Goal: Communication & Community: Answer question/provide support

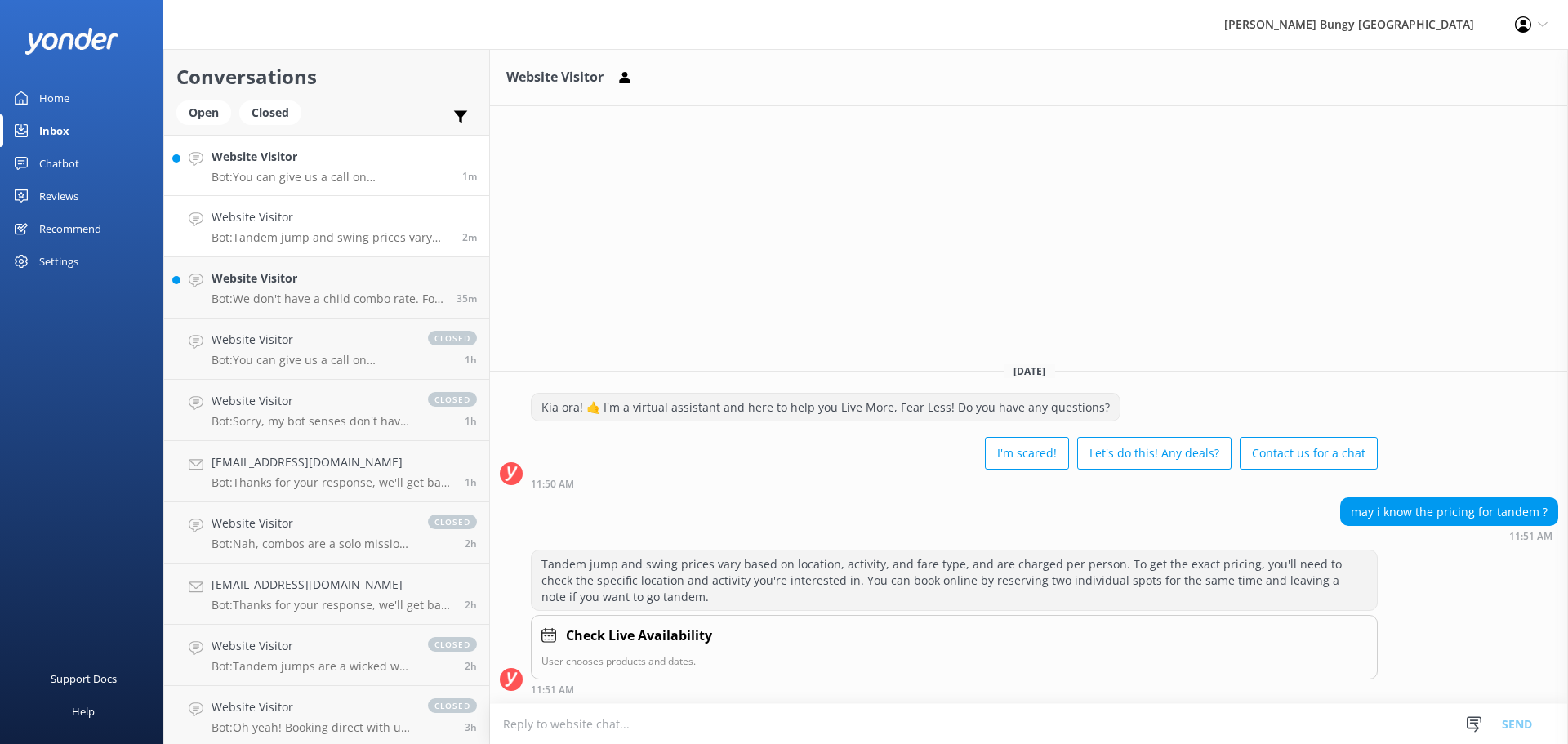
click at [319, 174] on p "Bot: You can give us a call on [PHONE_NUMBER] or [PHONE_NUMBER] to chat with a …" at bounding box center [331, 177] width 239 height 15
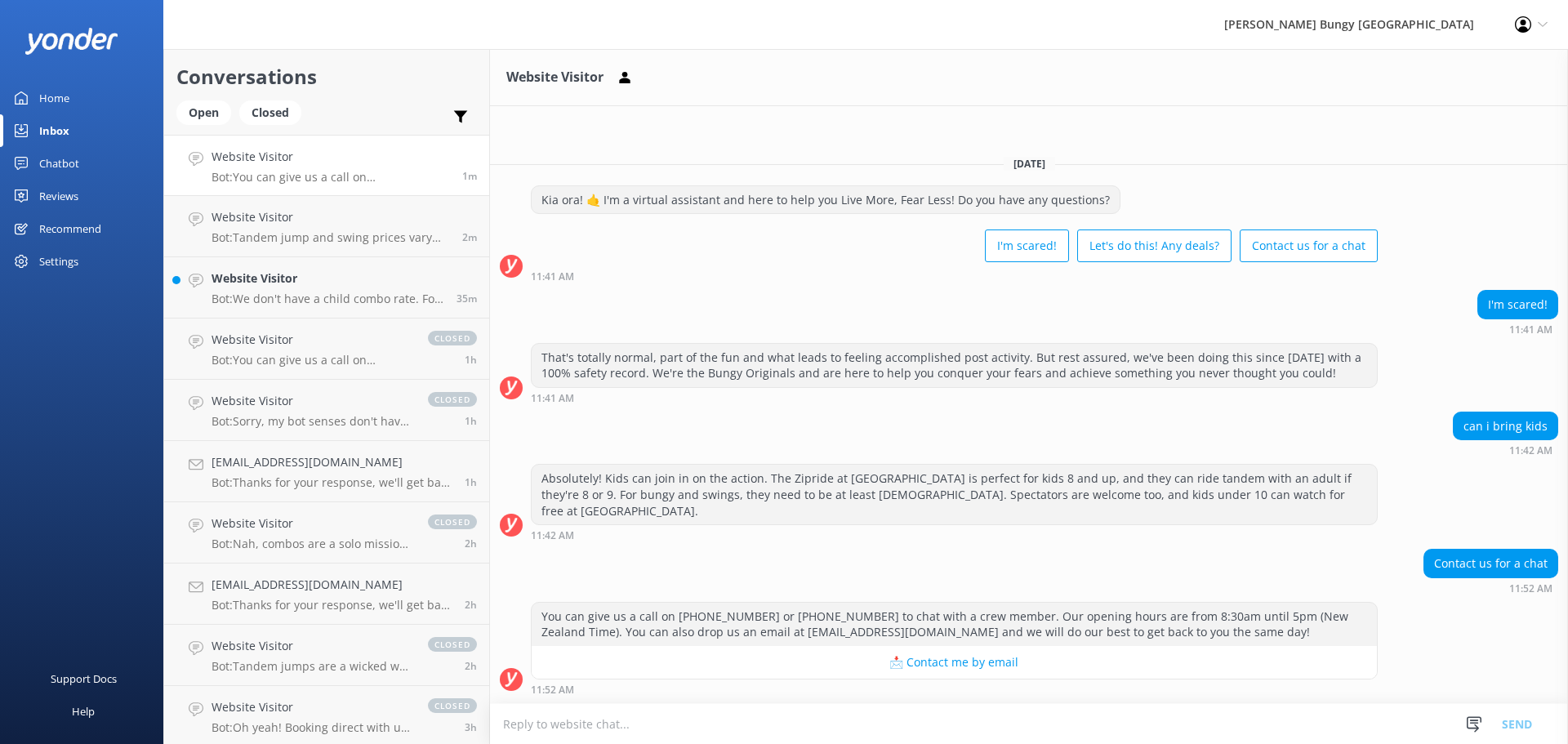
click at [325, 171] on p "Bot: You can give us a call on [PHONE_NUMBER] or [PHONE_NUMBER] to chat with a …" at bounding box center [331, 177] width 239 height 15
click at [346, 234] on p "Bot: Tandem jump and swing prices vary based on location, activity, and fare ty…" at bounding box center [331, 238] width 239 height 15
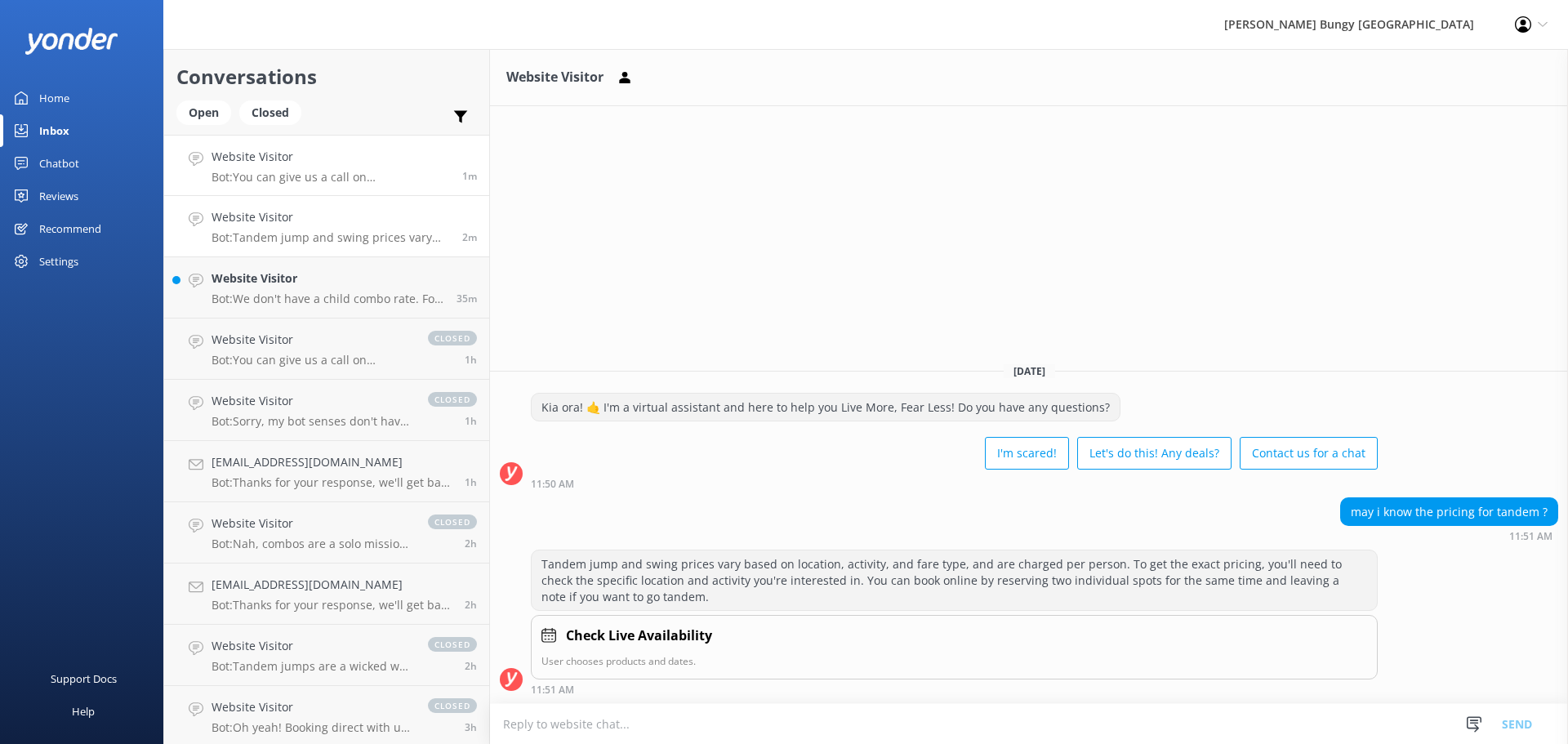
click at [378, 170] on p "Bot: You can give us a call on [PHONE_NUMBER] or [PHONE_NUMBER] to chat with a …" at bounding box center [331, 177] width 239 height 15
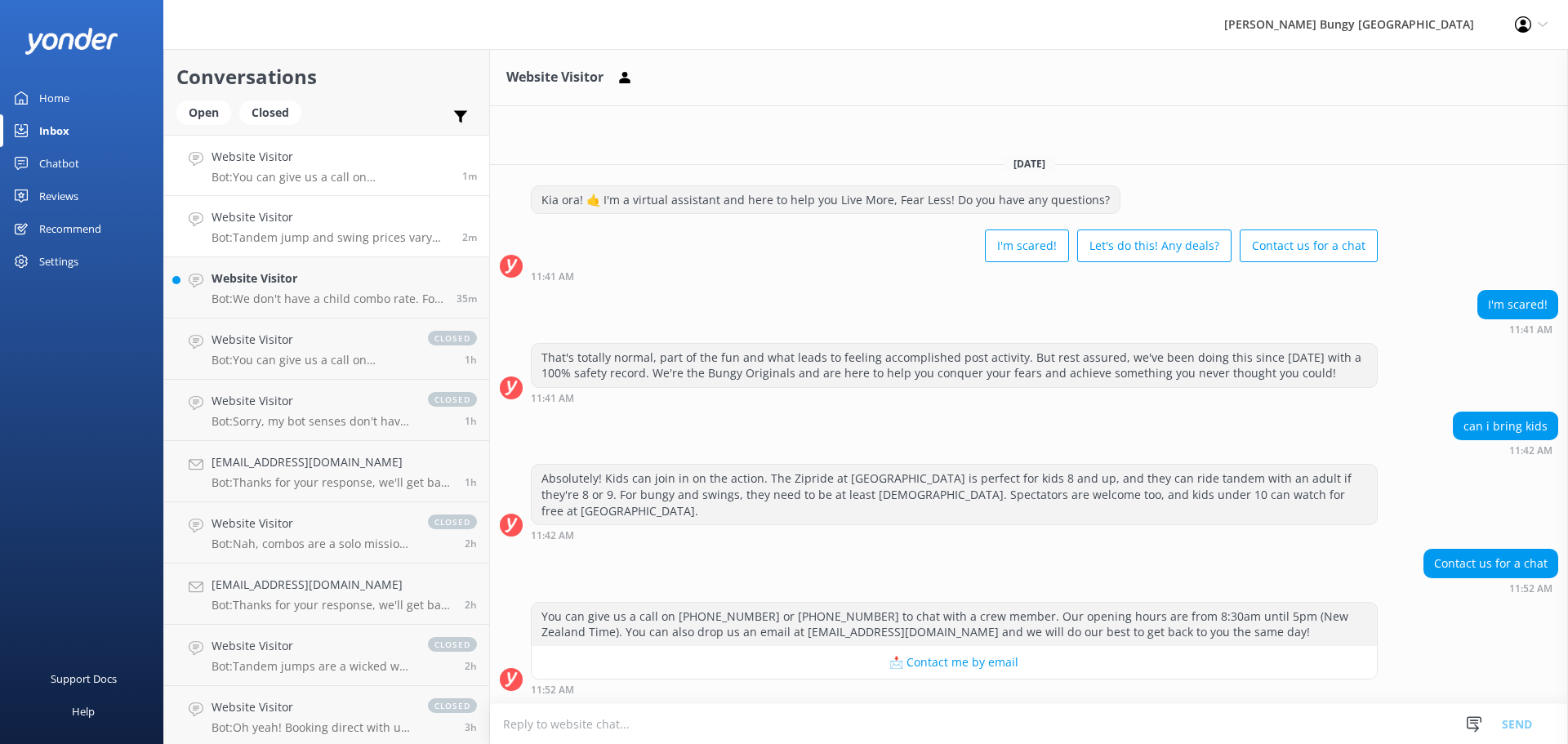
click at [272, 220] on h4 "Website Visitor" at bounding box center [331, 217] width 239 height 18
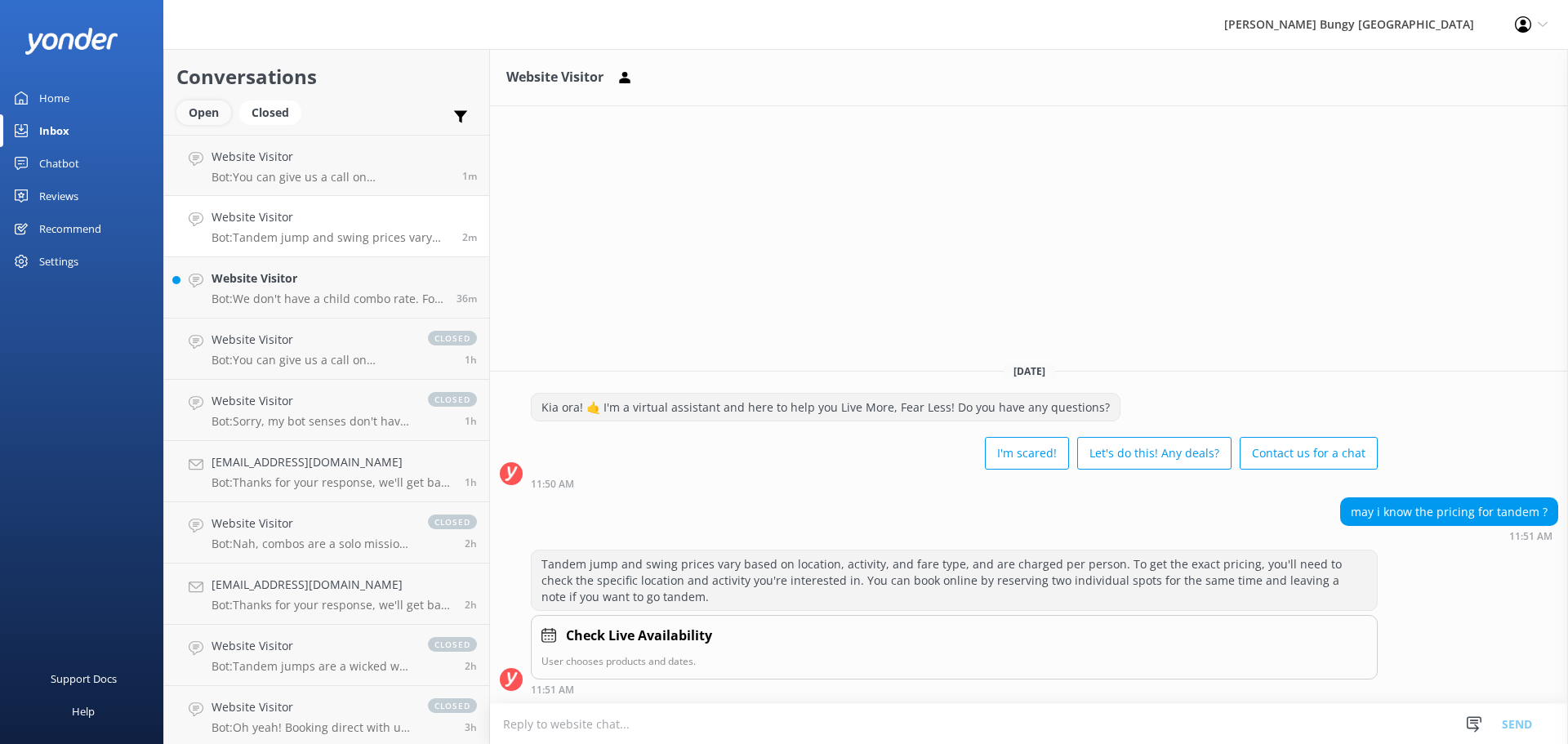
click at [185, 116] on div "Open" at bounding box center [204, 112] width 55 height 25
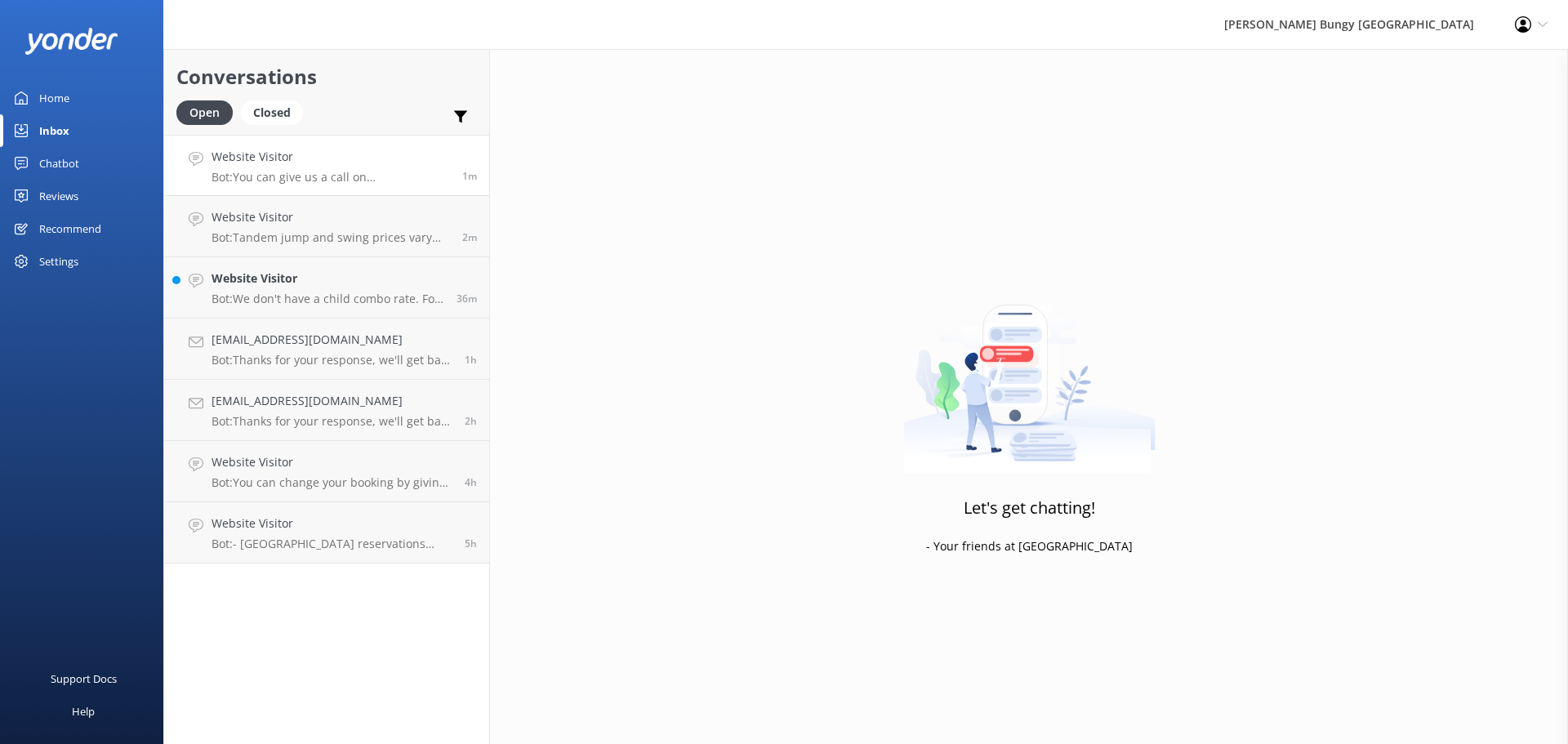
click at [285, 181] on p "Bot: You can give us a call on [PHONE_NUMBER] or [PHONE_NUMBER] to chat with a …" at bounding box center [331, 177] width 239 height 15
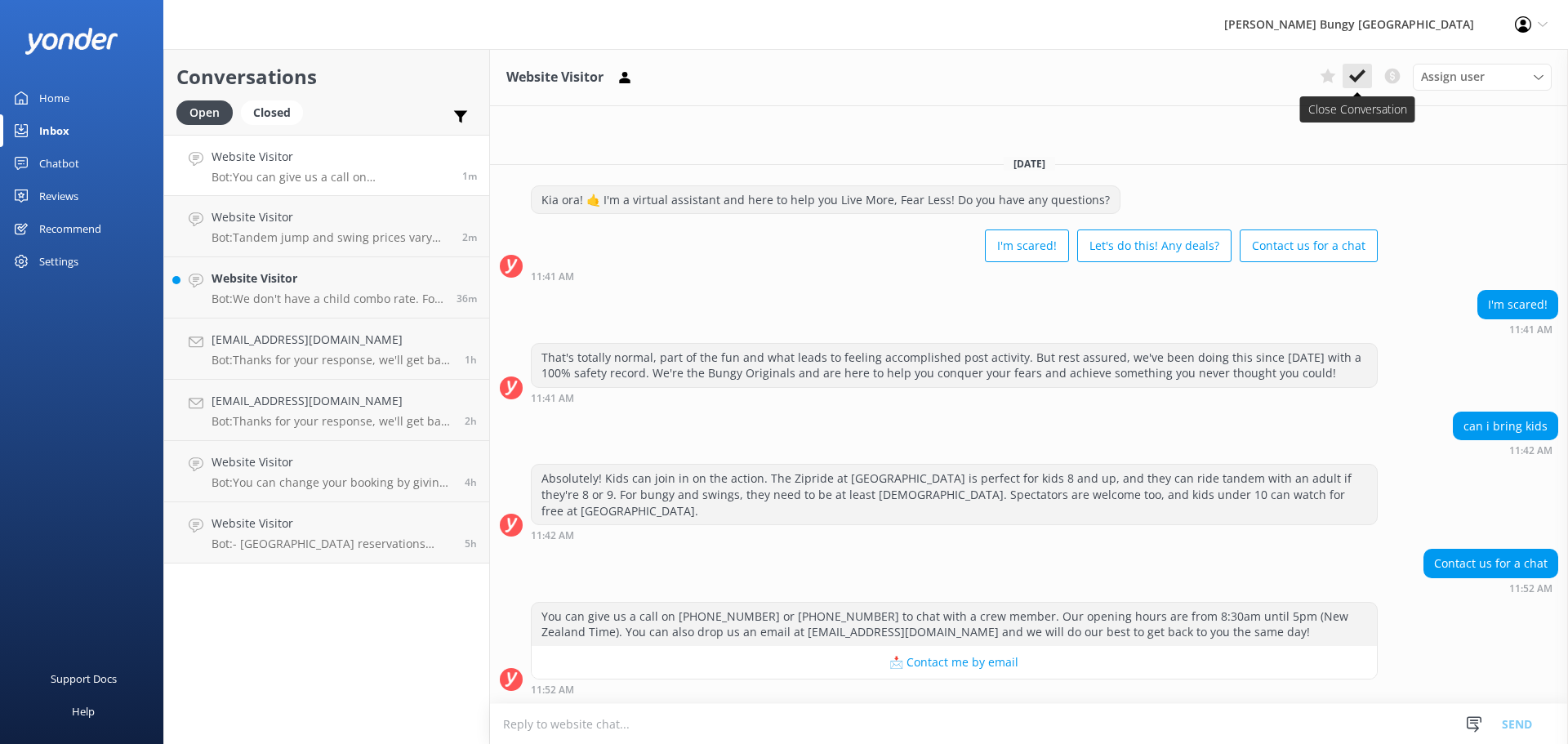
click at [1355, 76] on icon at bounding box center [1357, 76] width 16 height 16
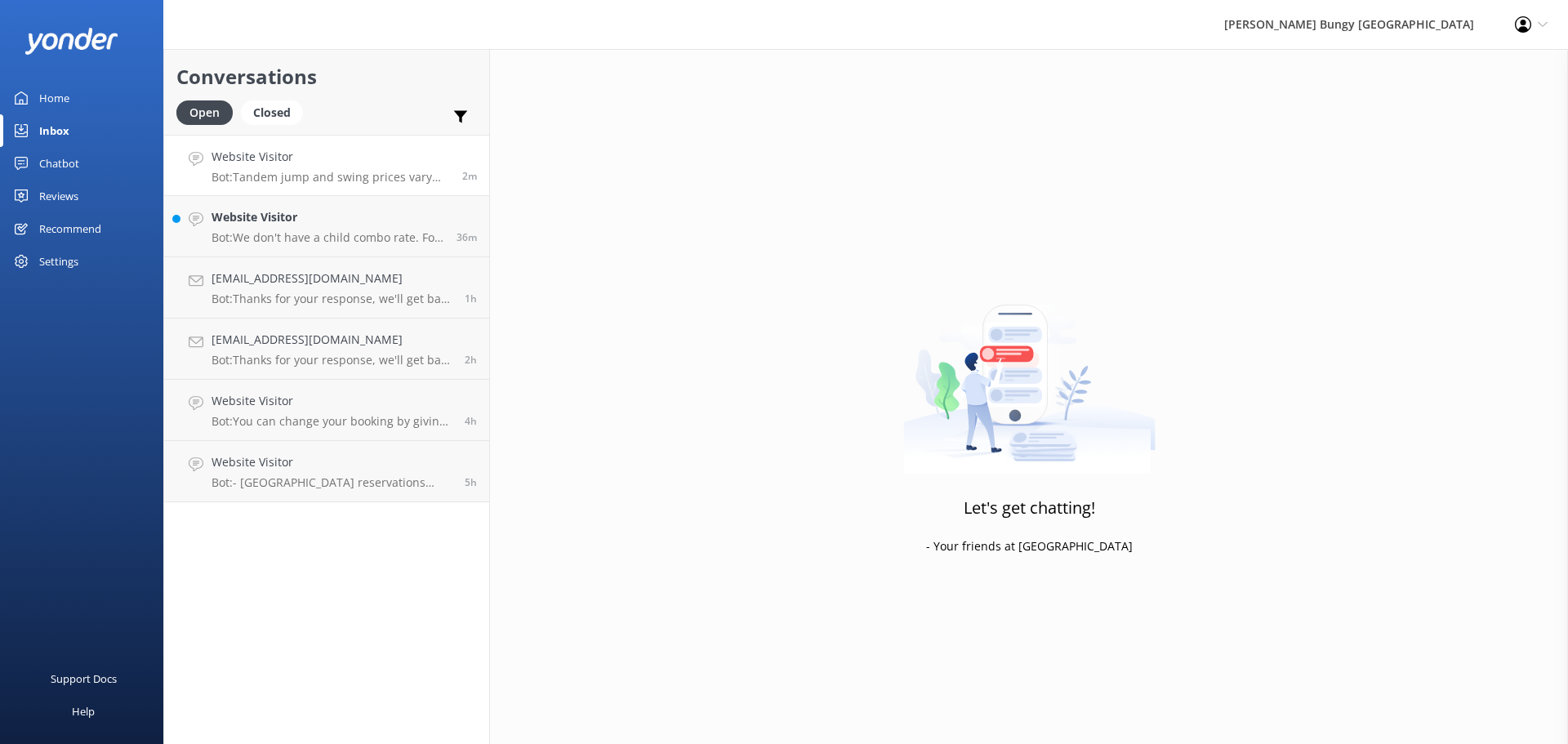
click at [390, 160] on h4 "Website Visitor" at bounding box center [331, 157] width 239 height 18
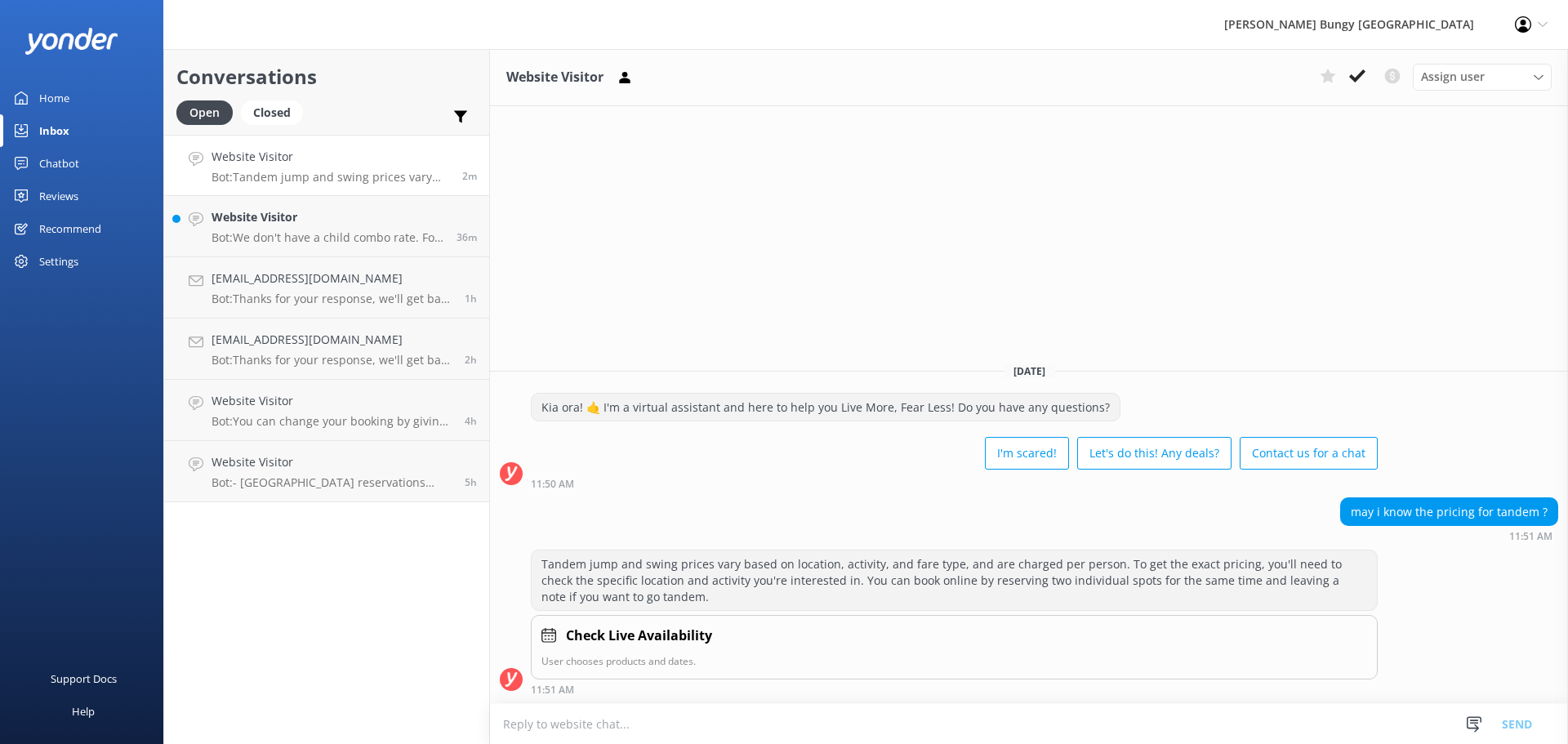
click at [1355, 82] on icon at bounding box center [1357, 76] width 16 height 16
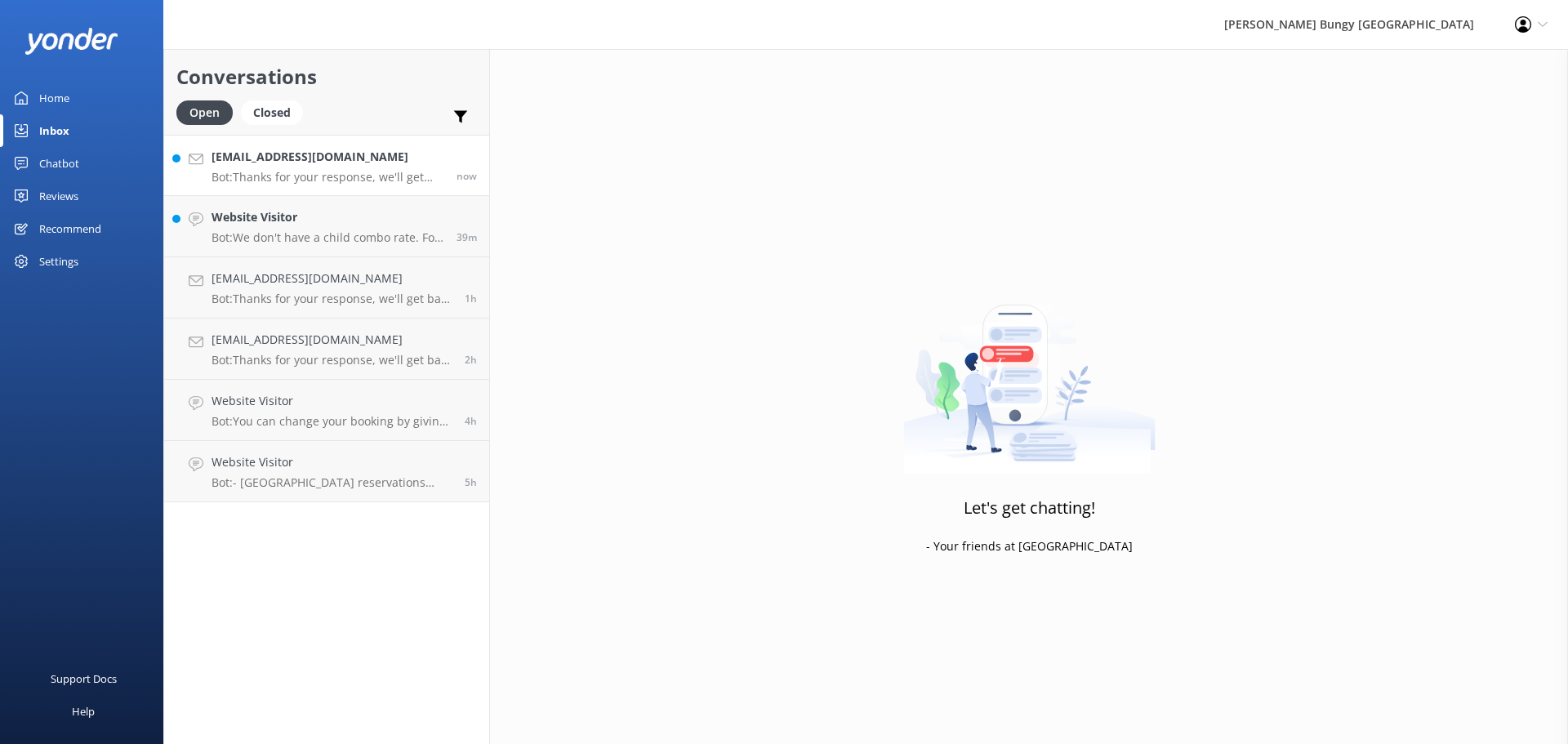
click at [298, 181] on p "Bot: Thanks for your response, we'll get back to you as soon as we can during o…" at bounding box center [327, 177] width 232 height 15
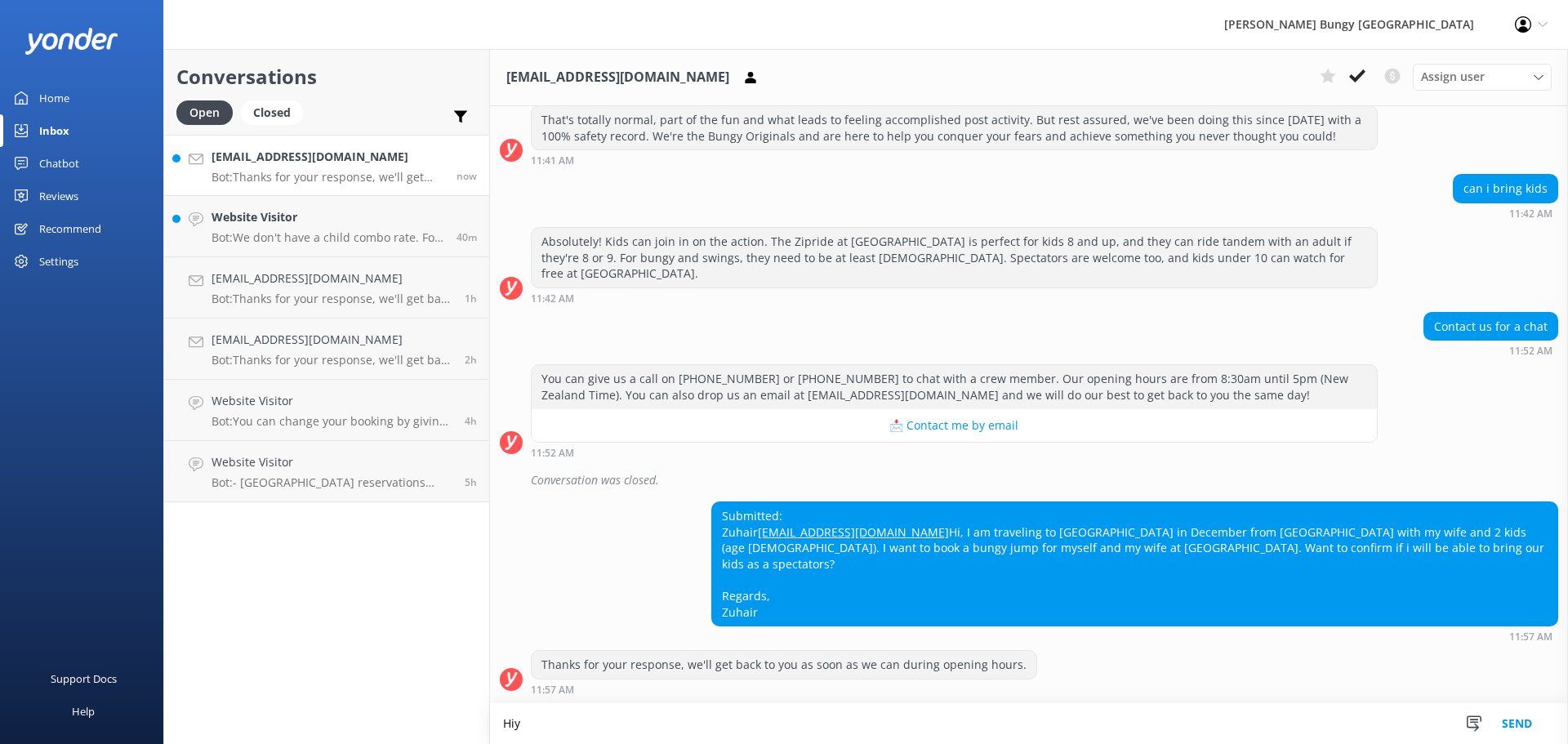
scroll to position [202, 0]
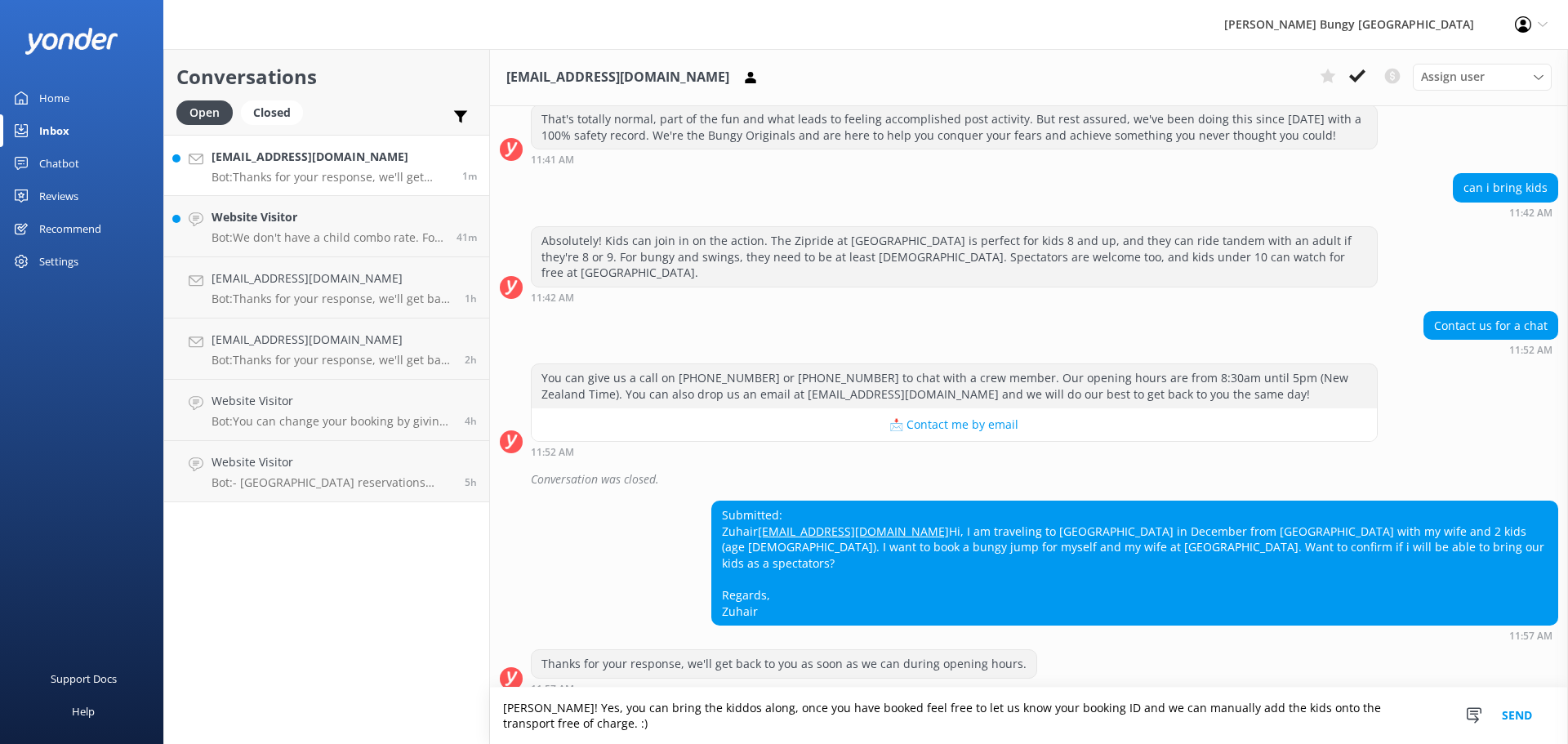
type textarea "[PERSON_NAME]! Yes, you can bring the kiddos along, once you have booked feel f…"
click at [1510, 717] on button "Send" at bounding box center [1517, 716] width 61 height 57
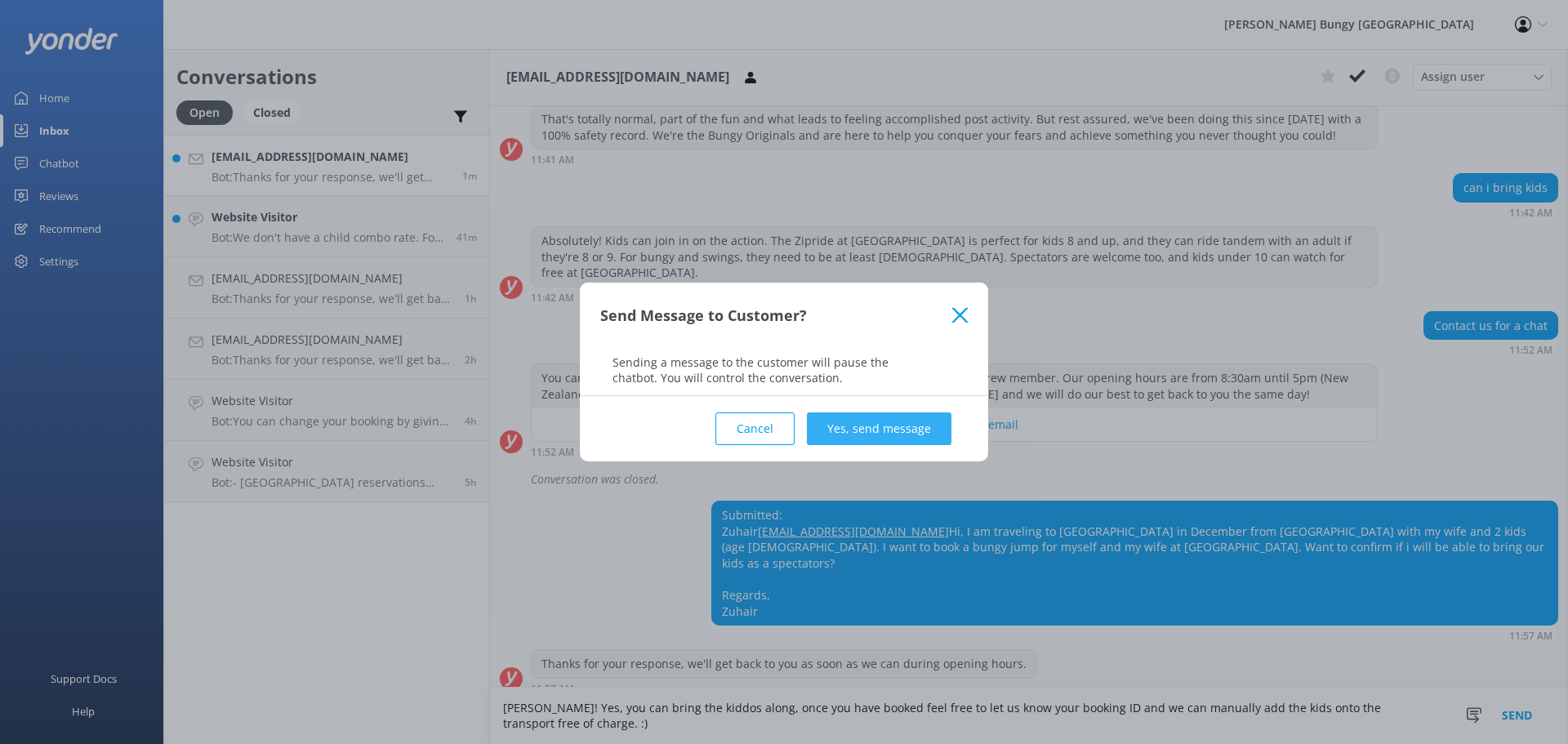
click at [881, 430] on button "Yes, send message" at bounding box center [879, 429] width 145 height 33
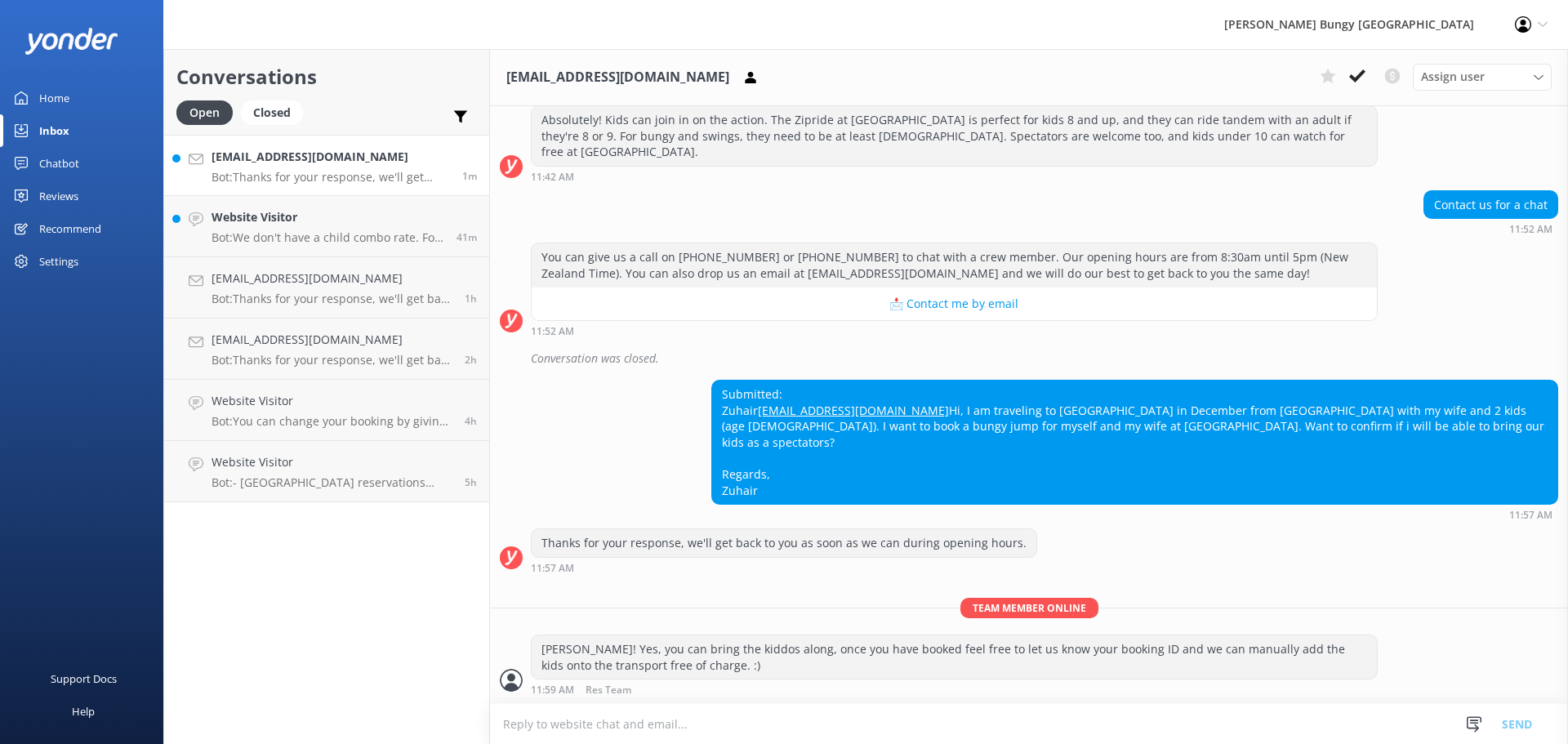
scroll to position [324, 0]
click at [378, 184] on p "Bot: Thanks for your response, we'll get back to you as soon as we can during o…" at bounding box center [331, 177] width 239 height 15
click at [393, 226] on h4 "Website Visitor" at bounding box center [327, 217] width 232 height 18
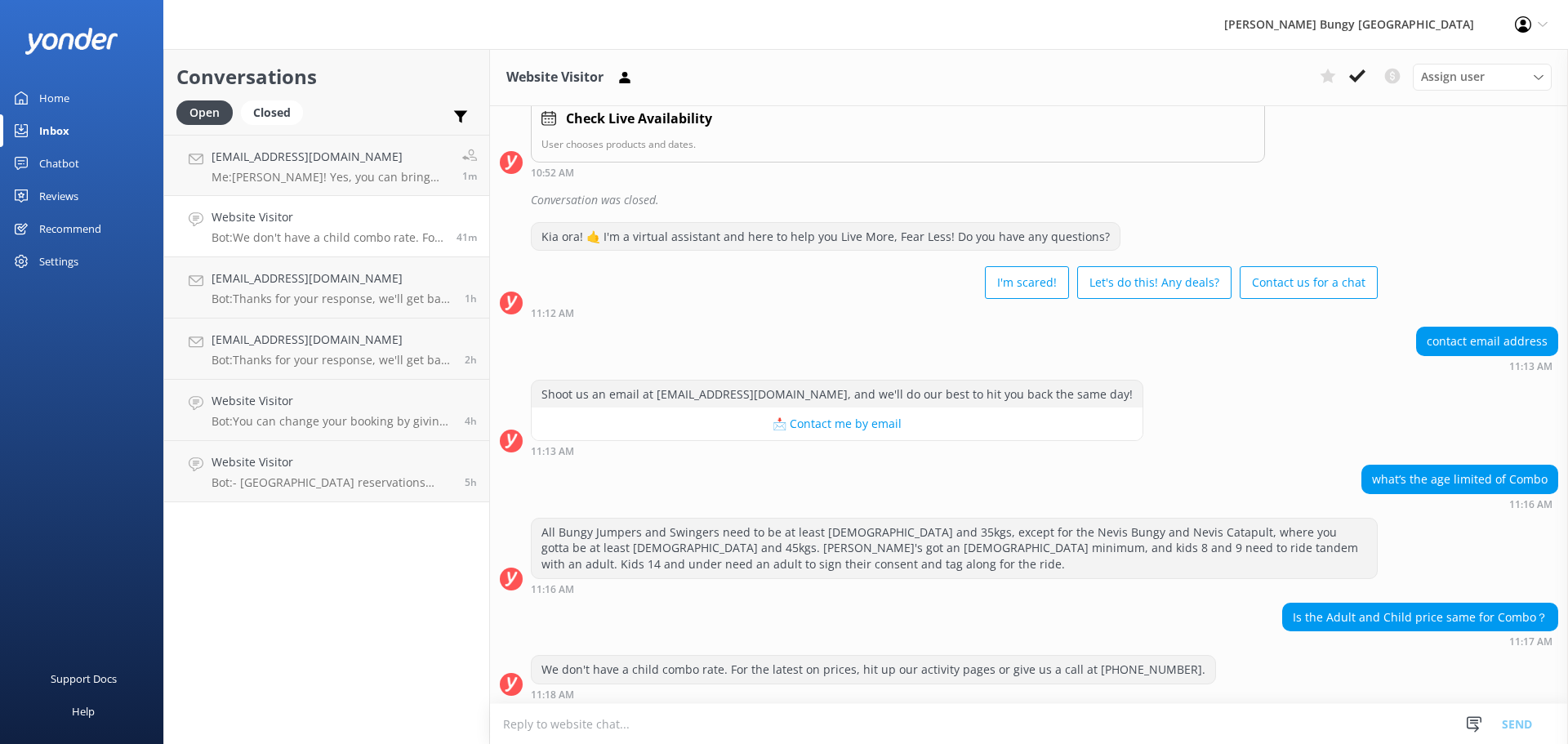
scroll to position [1321, 0]
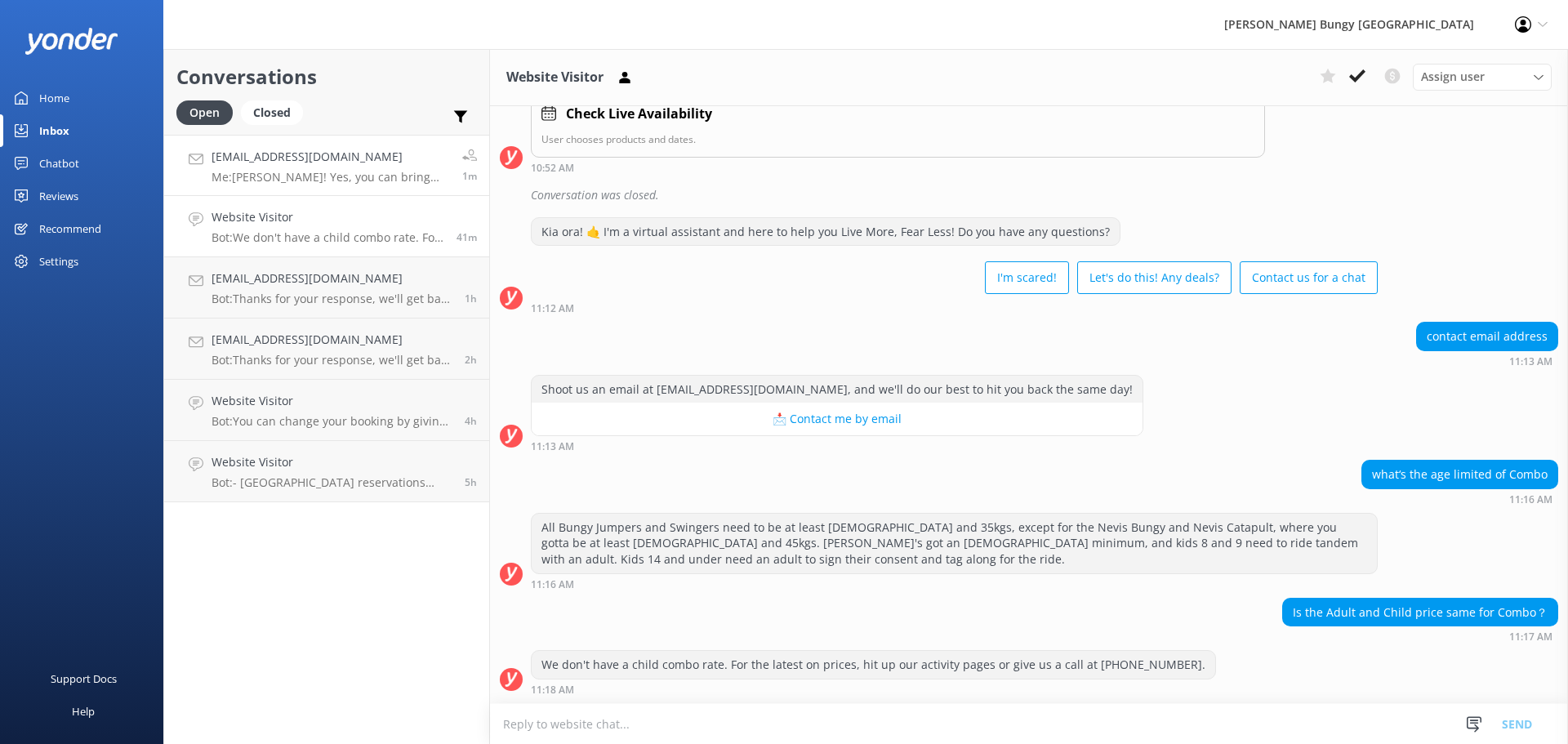
click at [284, 155] on h4 "[EMAIL_ADDRESS][DOMAIN_NAME]" at bounding box center [331, 157] width 239 height 18
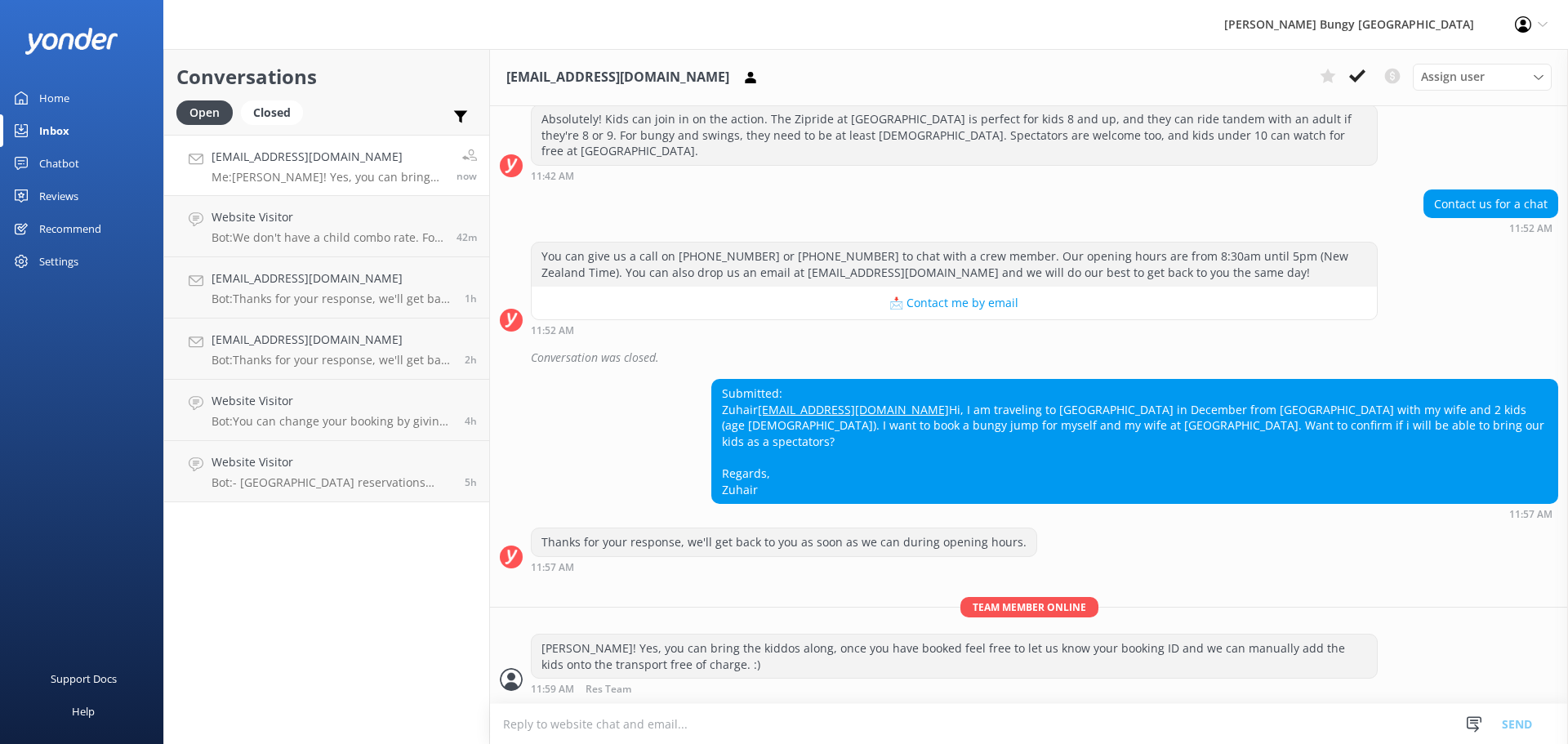
scroll to position [377, 0]
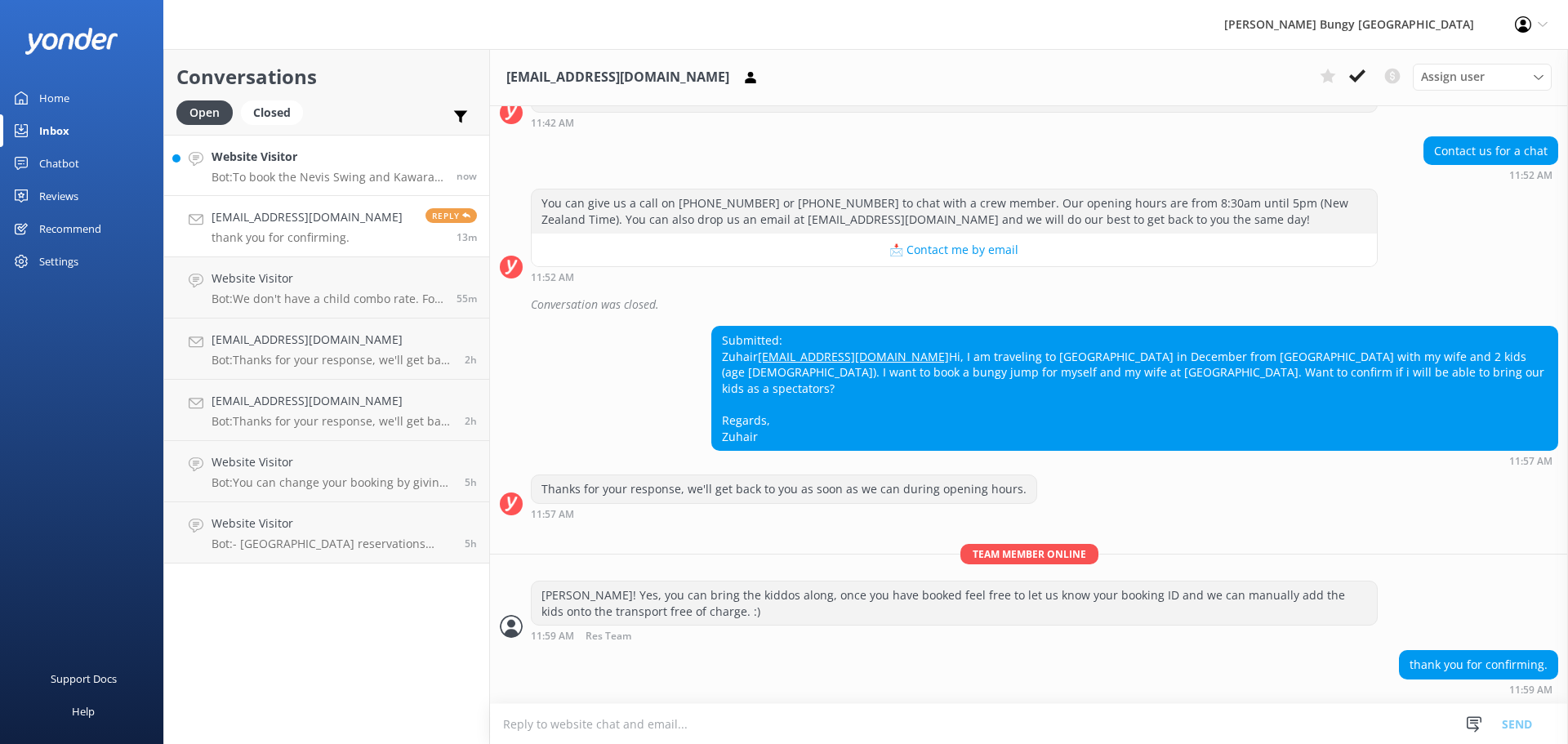
click at [395, 168] on div "Website Visitor Bot: To book the Nevis Swing and Kawarau Bungy combo, jump on o…" at bounding box center [327, 165] width 232 height 36
